Goal: Task Accomplishment & Management: Manage account settings

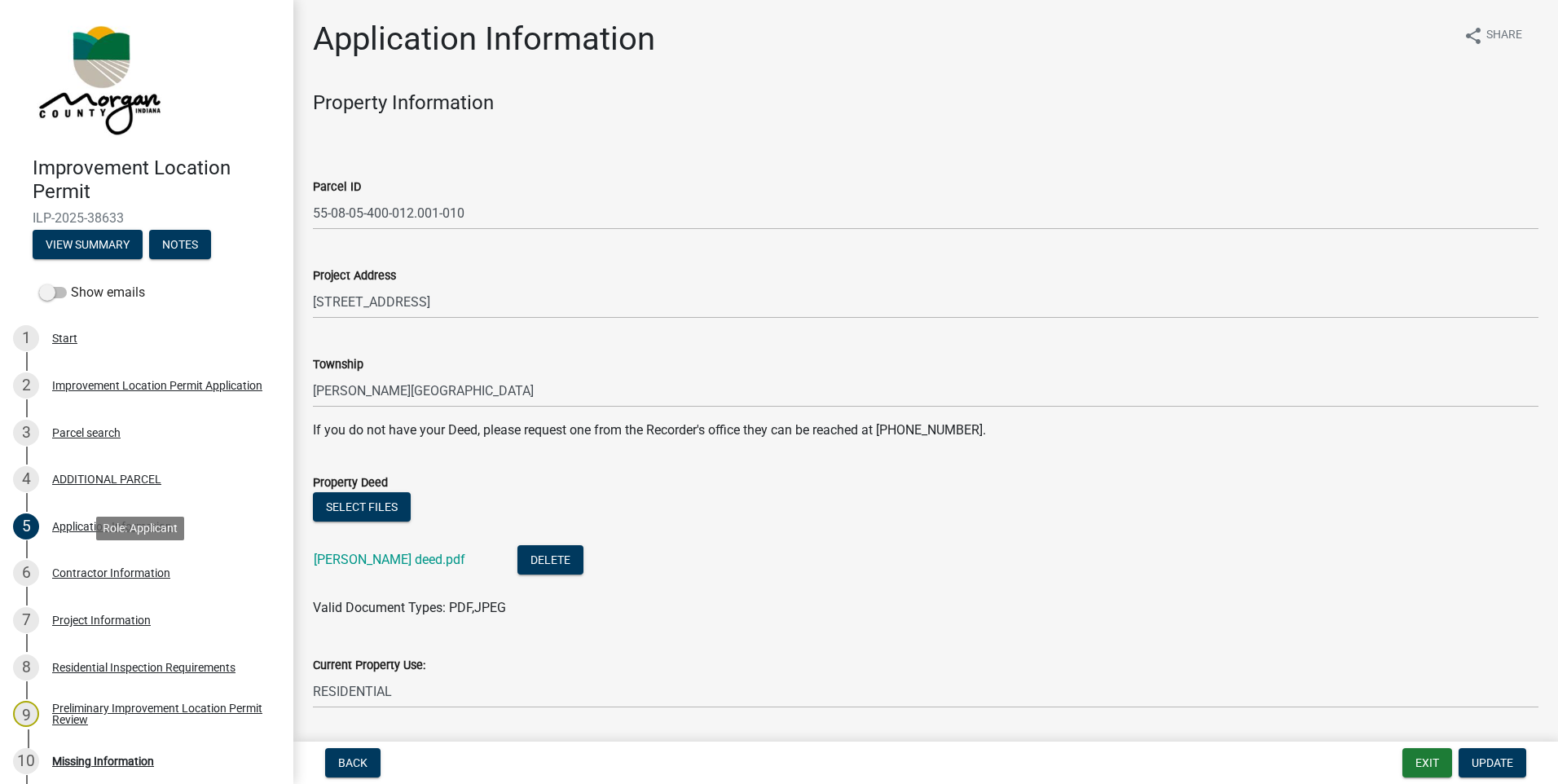
scroll to position [652, 0]
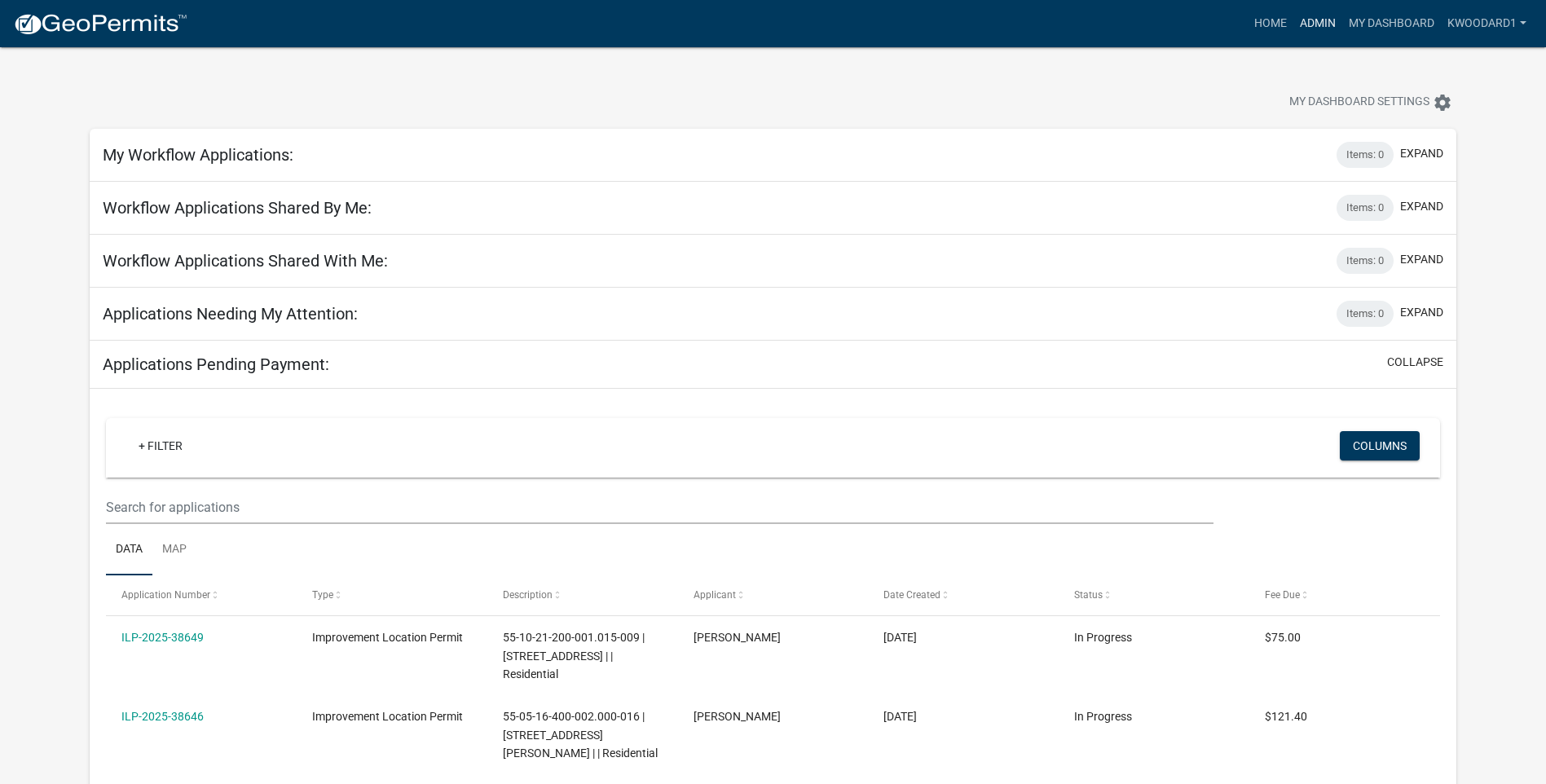
click at [1321, 26] on link "Admin" at bounding box center [1317, 24] width 49 height 31
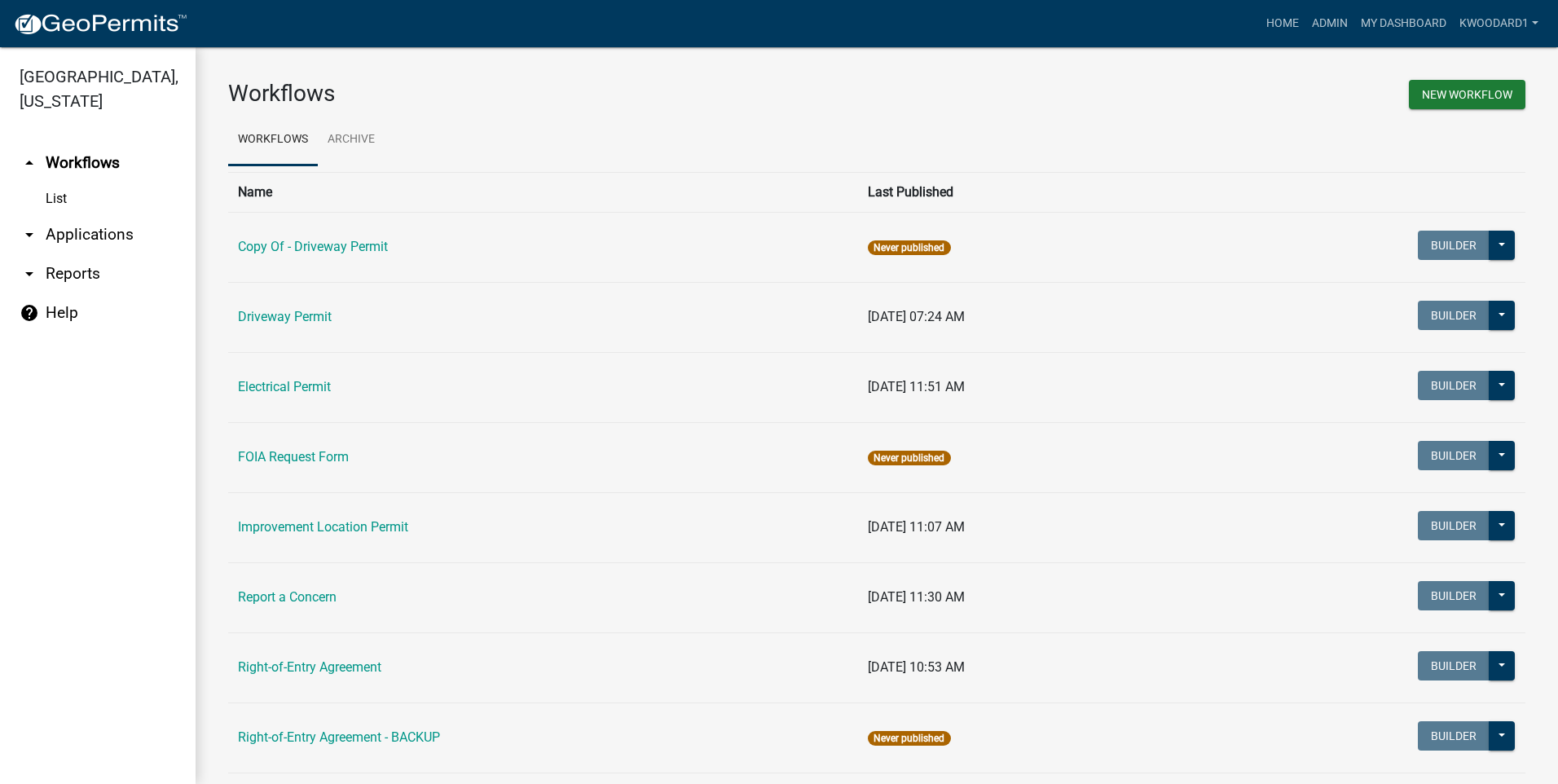
click at [62, 233] on link "arrow_drop_down Applications" at bounding box center [97, 234] width 196 height 39
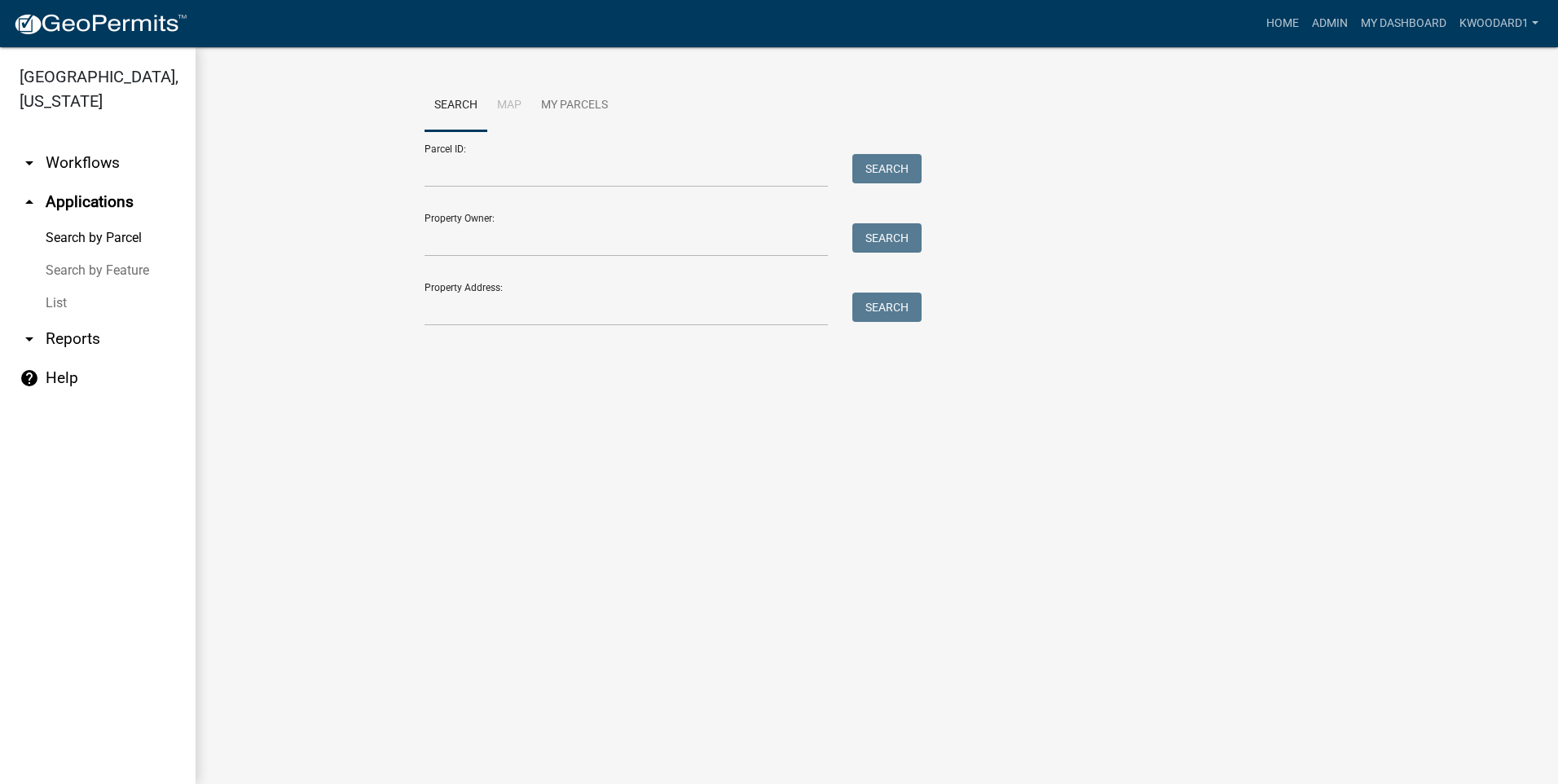
click at [58, 302] on link "List" at bounding box center [97, 303] width 196 height 32
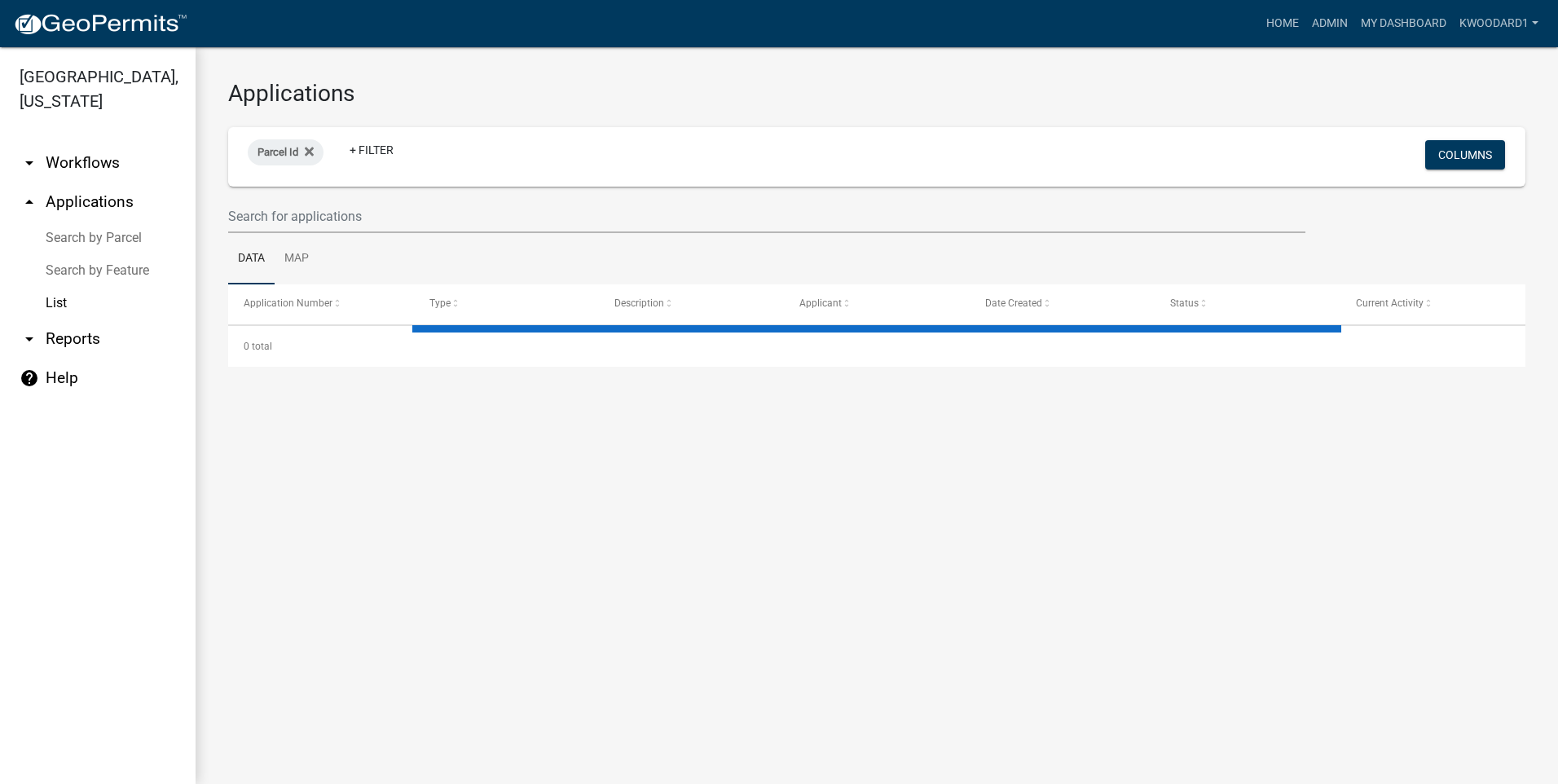
select select "3: 100"
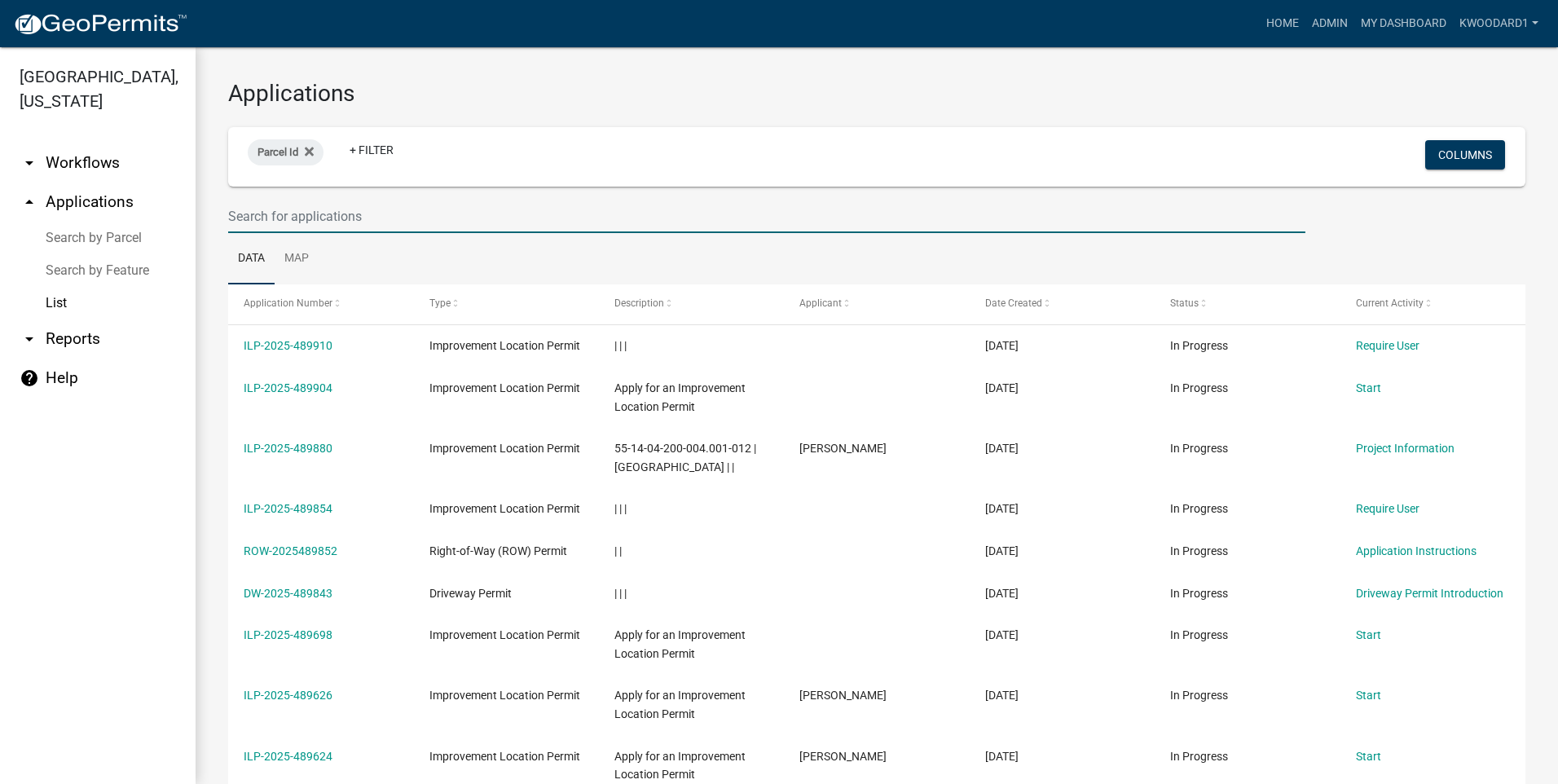
click at [321, 221] on input "text" at bounding box center [766, 215] width 1077 height 33
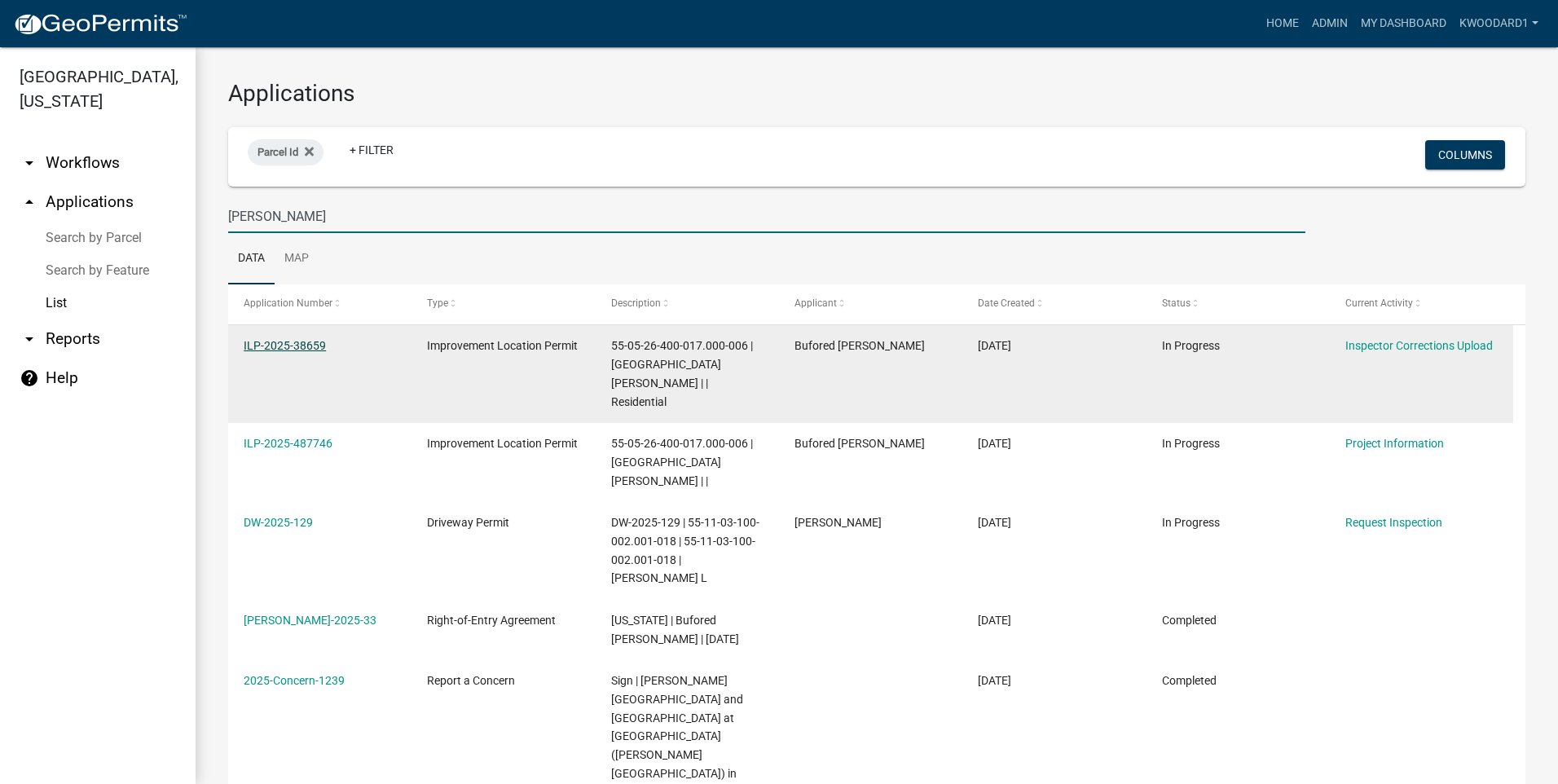
type input "[PERSON_NAME]"
click at [270, 340] on link "ILP-2025-38659" at bounding box center [284, 346] width 82 height 13
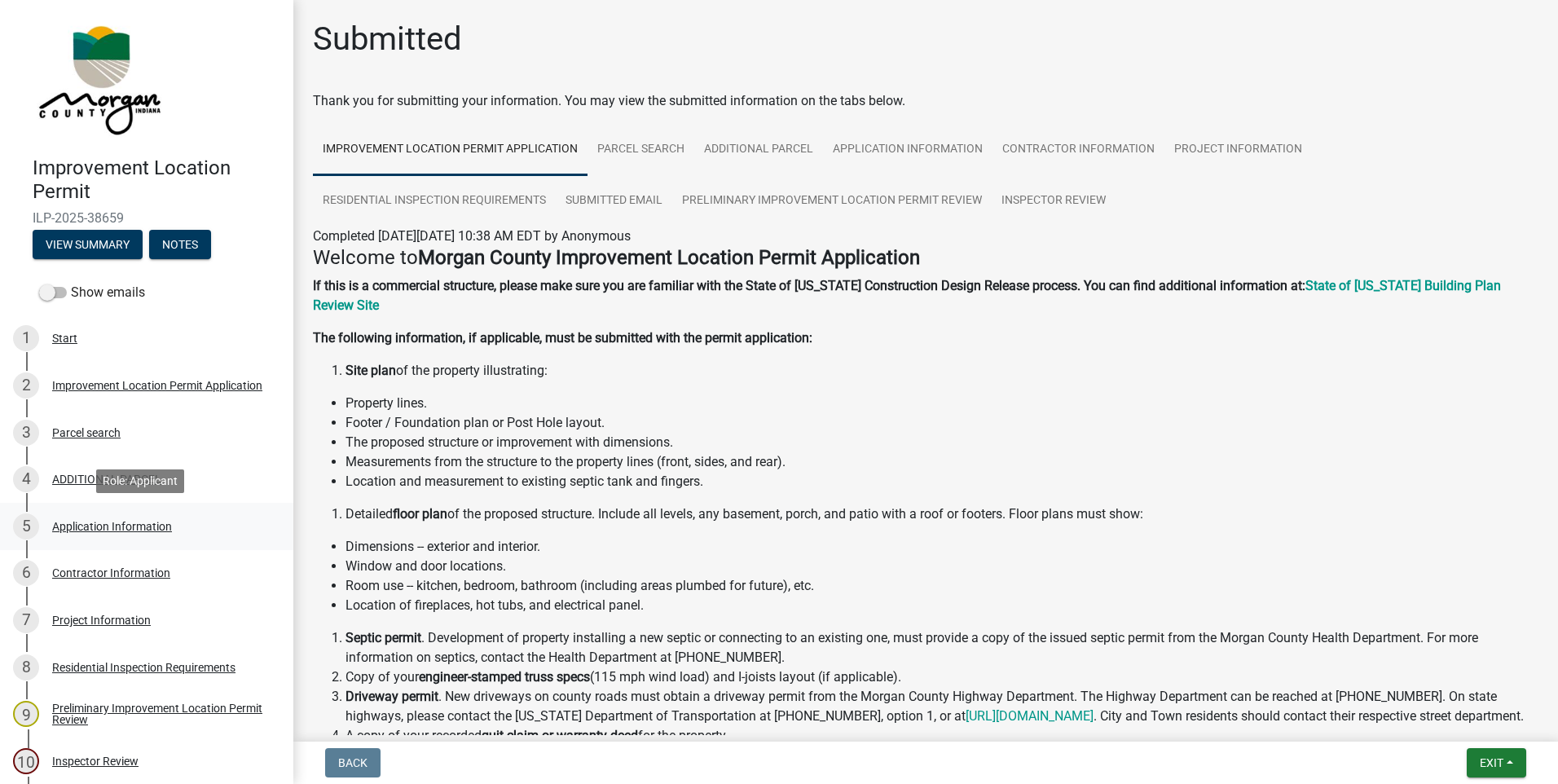
click at [77, 518] on div "5 Application Information" at bounding box center [140, 526] width 254 height 26
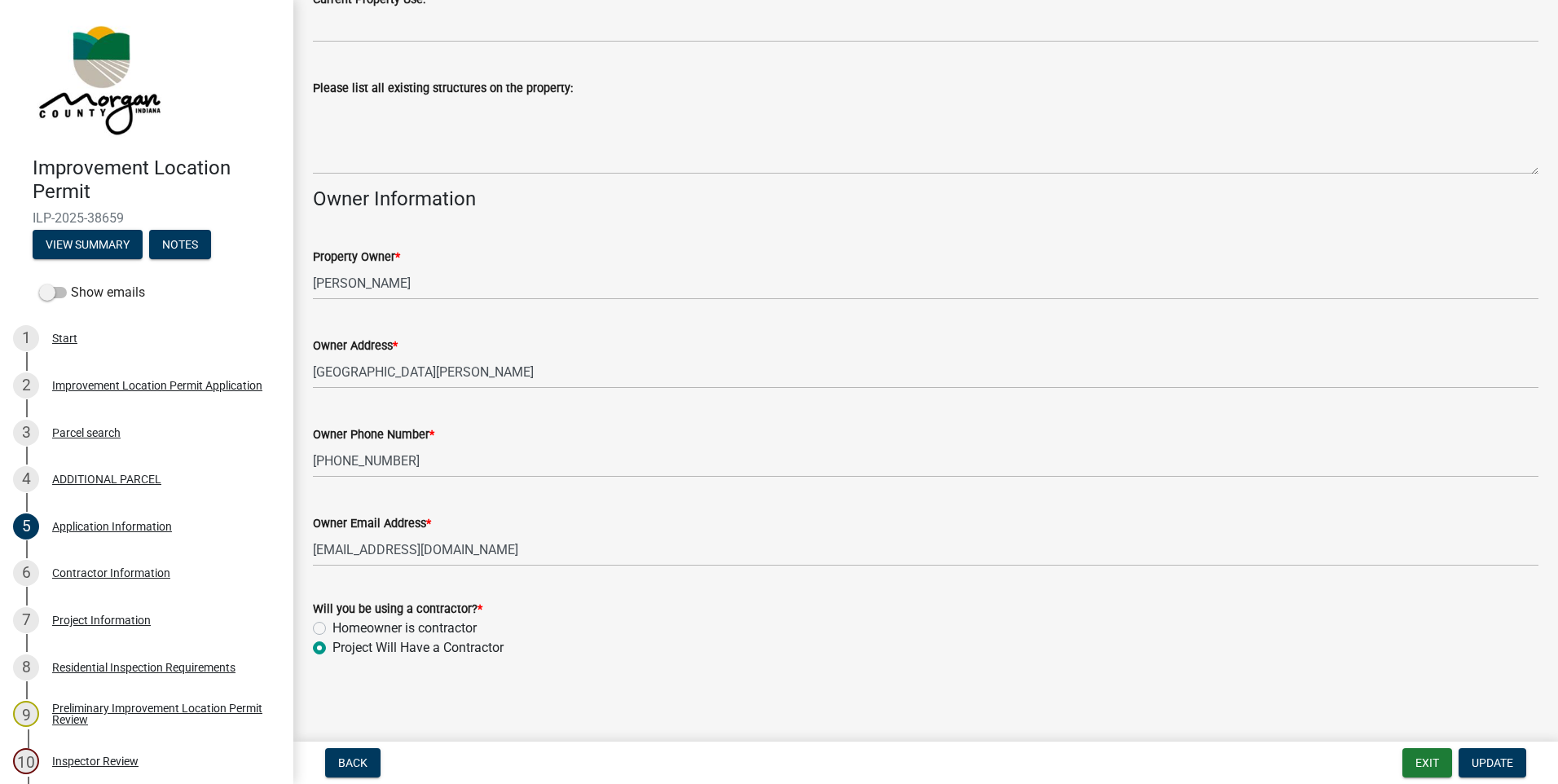
scroll to position [606, 0]
click at [77, 619] on div "Project Information" at bounding box center [101, 620] width 98 height 11
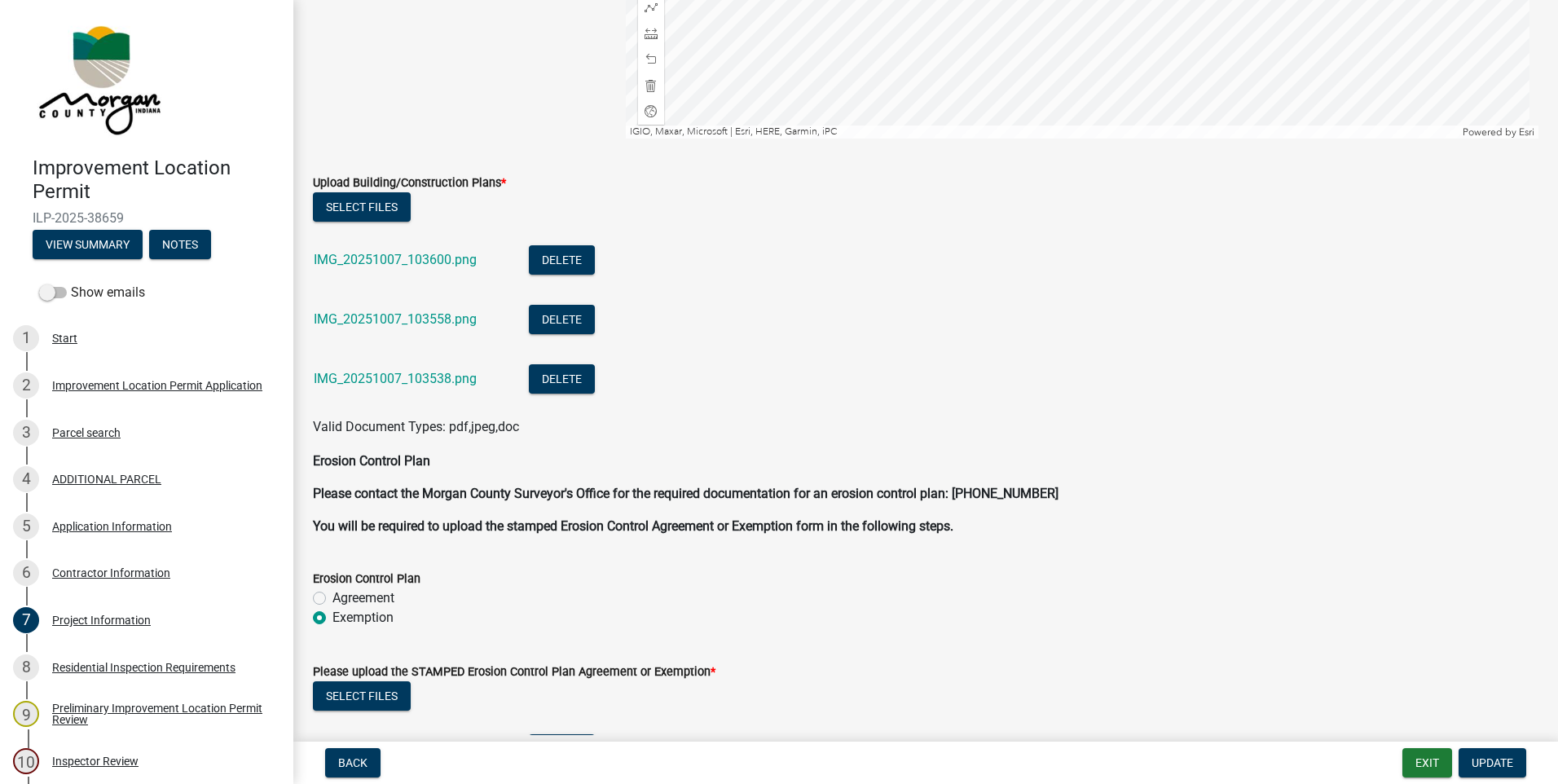
scroll to position [3258, 0]
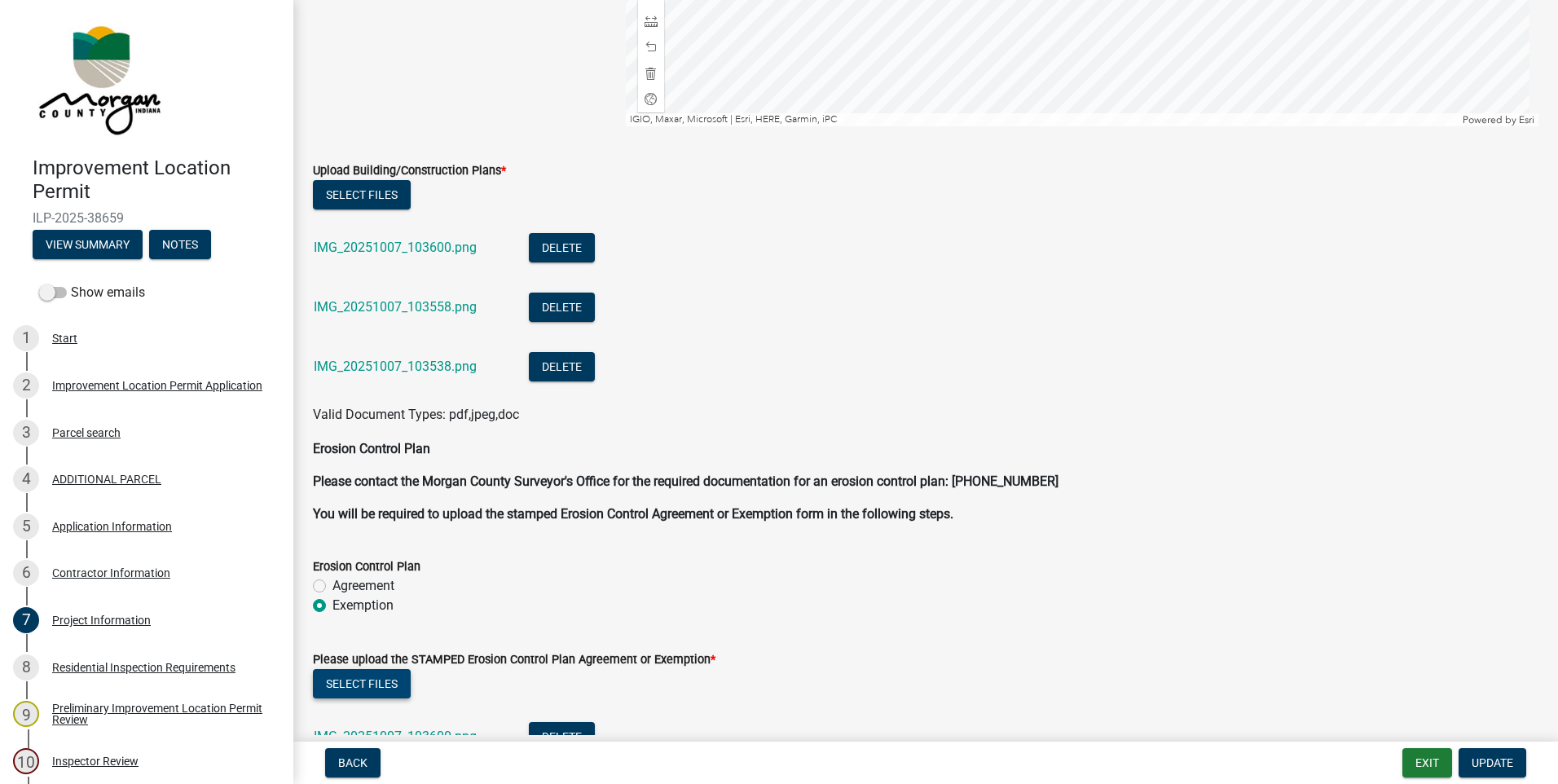
click at [334, 677] on button "Select files" at bounding box center [361, 683] width 97 height 29
